Goal: Information Seeking & Learning: Compare options

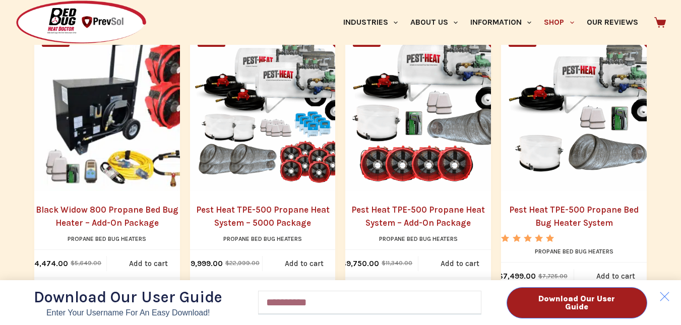
scroll to position [1210, 0]
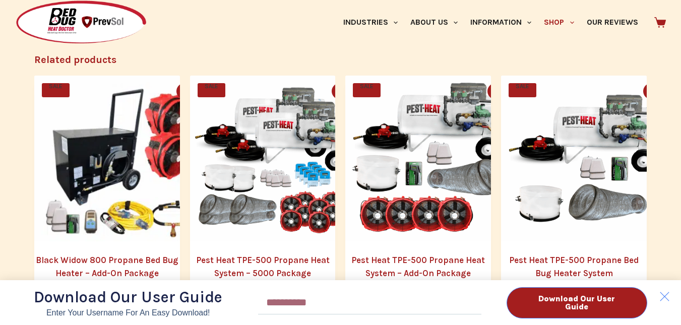
click at [119, 108] on div "Download Our User Guide Enter Your Username for an Easy Download! Email Downloa…" at bounding box center [340, 162] width 681 height 325
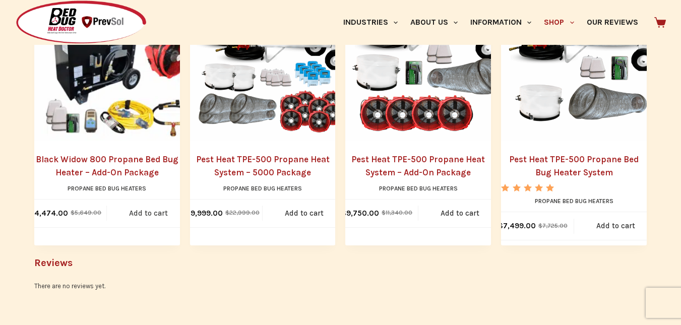
scroll to position [1261, 0]
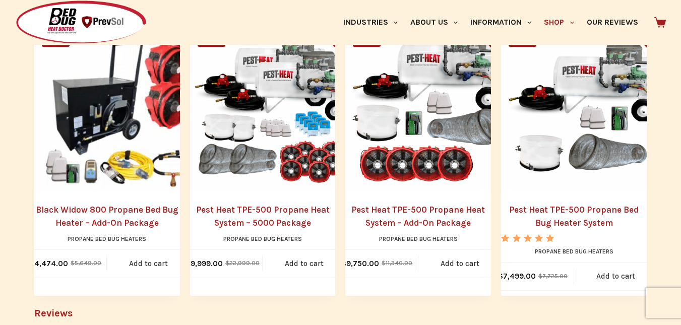
click at [113, 102] on img "Black Widow 800 Propane Bed Bug Heater - Add-On Package" at bounding box center [117, 108] width 166 height 166
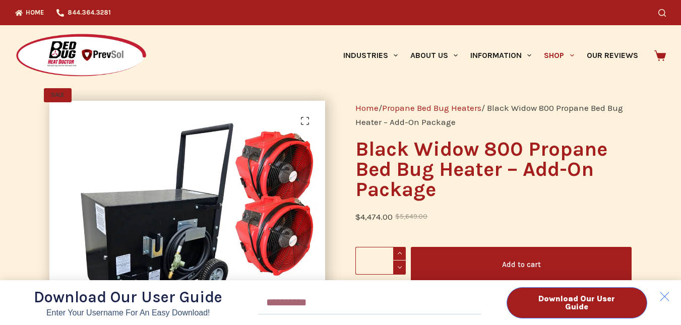
click at [573, 55] on div "Download Our User Guide Enter Your Username for an Easy Download! Email Downloa…" at bounding box center [340, 162] width 681 height 325
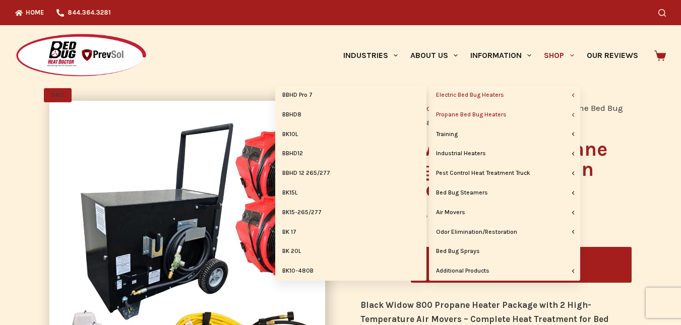
click at [493, 94] on link "Electric Bed Bug Heaters" at bounding box center [504, 95] width 151 height 19
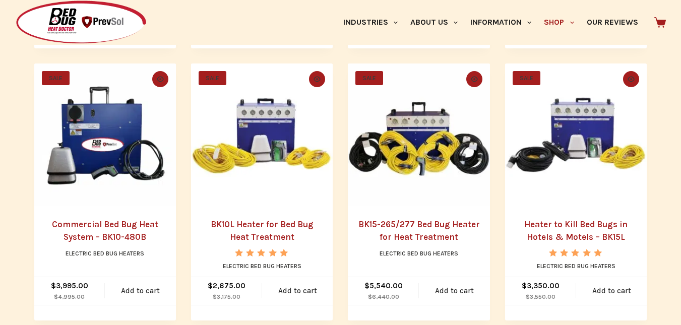
scroll to position [555, 0]
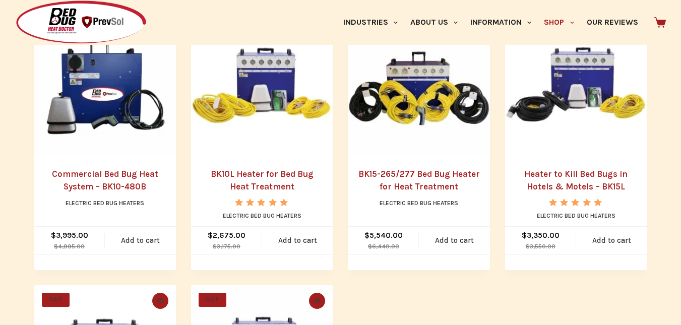
click at [110, 114] on img "Commercial Bed Bug Heat System - BK10-480B" at bounding box center [105, 84] width 142 height 142
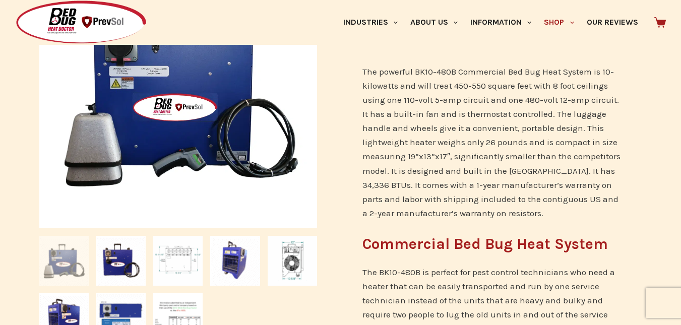
scroll to position [303, 0]
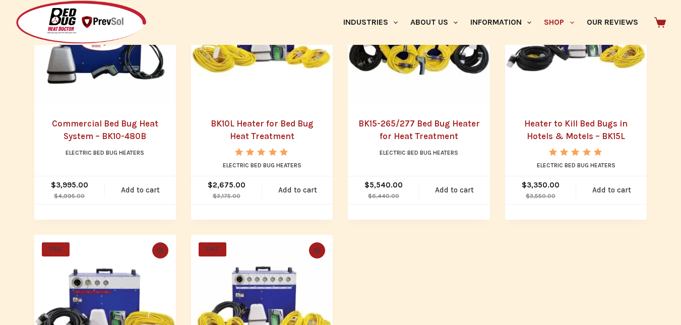
click at [564, 86] on img "Heater to Kill Bed Bugs in Hotels & Motels - BK15L" at bounding box center [576, 34] width 142 height 142
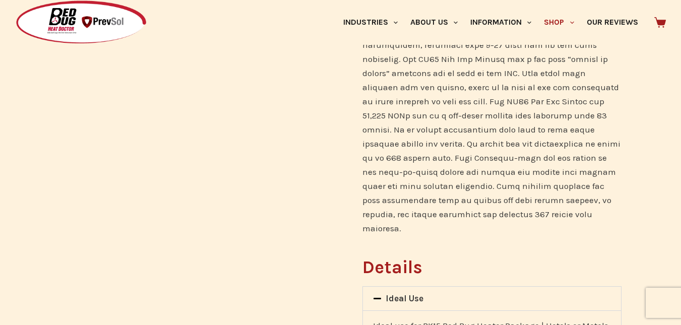
scroll to position [857, 0]
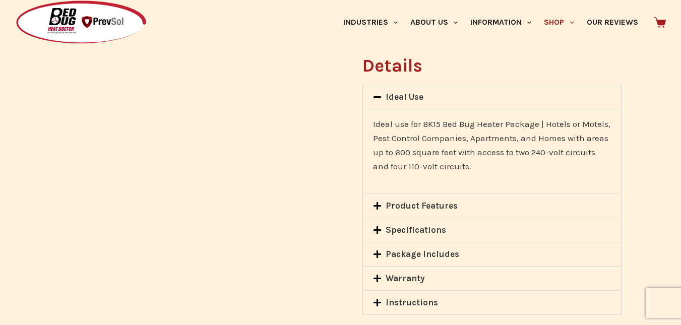
click at [422, 225] on link "Specifications" at bounding box center [416, 230] width 61 height 10
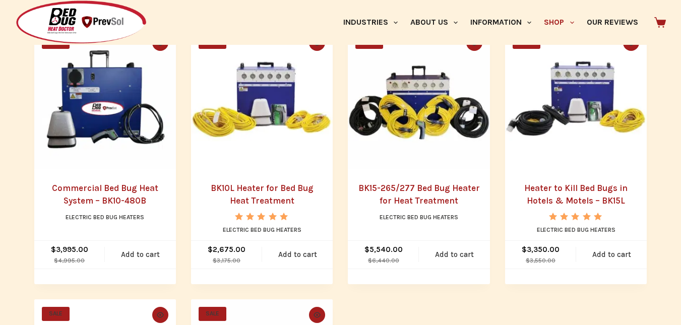
scroll to position [541, 0]
click at [93, 119] on img "Commercial Bed Bug Heat System - BK10-480B" at bounding box center [105, 98] width 142 height 142
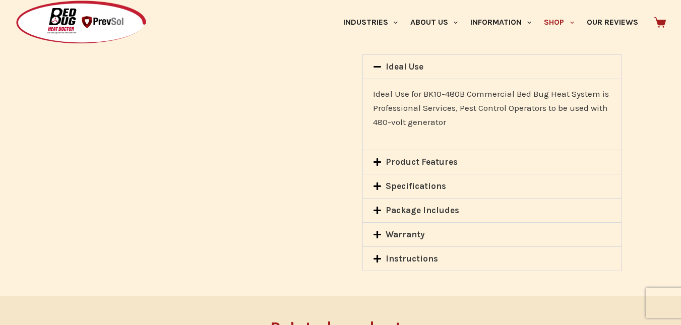
click at [422, 181] on link "Specifications" at bounding box center [416, 186] width 61 height 10
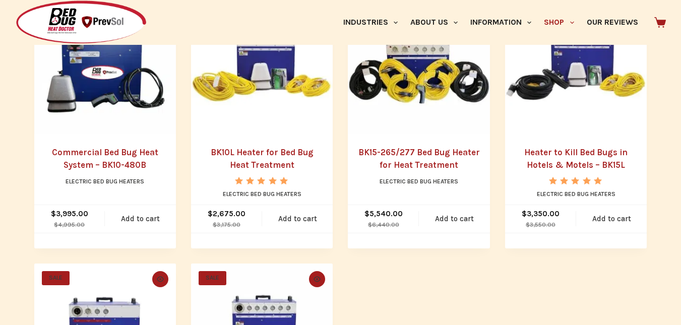
click at [438, 159] on link "BK15-265/277 Bed Bug Heater for Heat Treatment" at bounding box center [420, 158] width 122 height 23
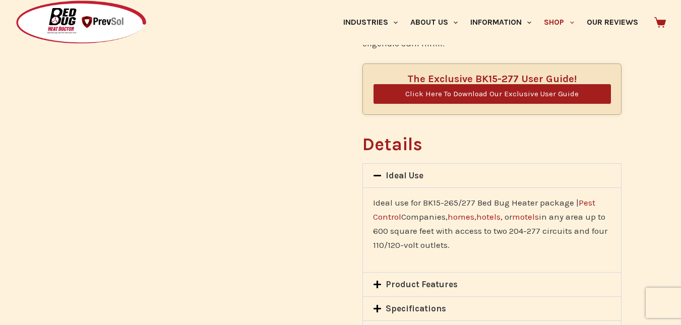
scroll to position [857, 0]
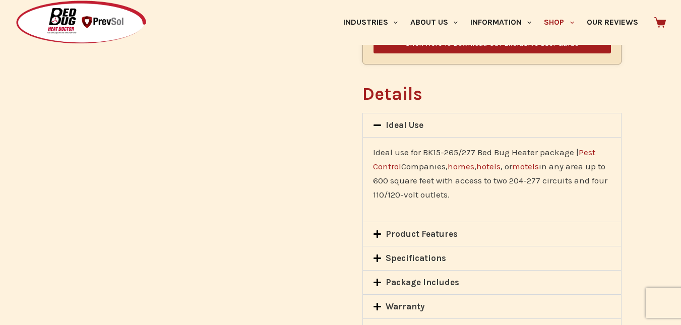
click at [466, 247] on div "Specifications" at bounding box center [492, 259] width 259 height 24
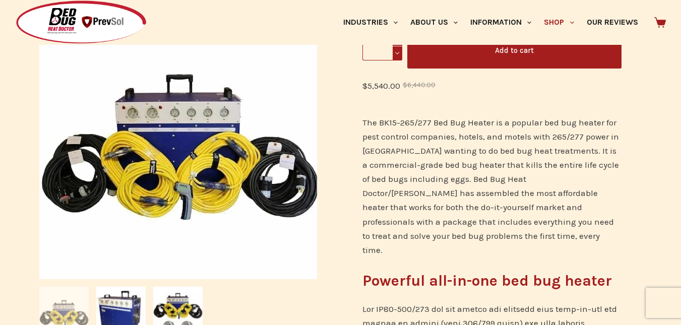
scroll to position [151, 0]
